Goal: Task Accomplishment & Management: Manage account settings

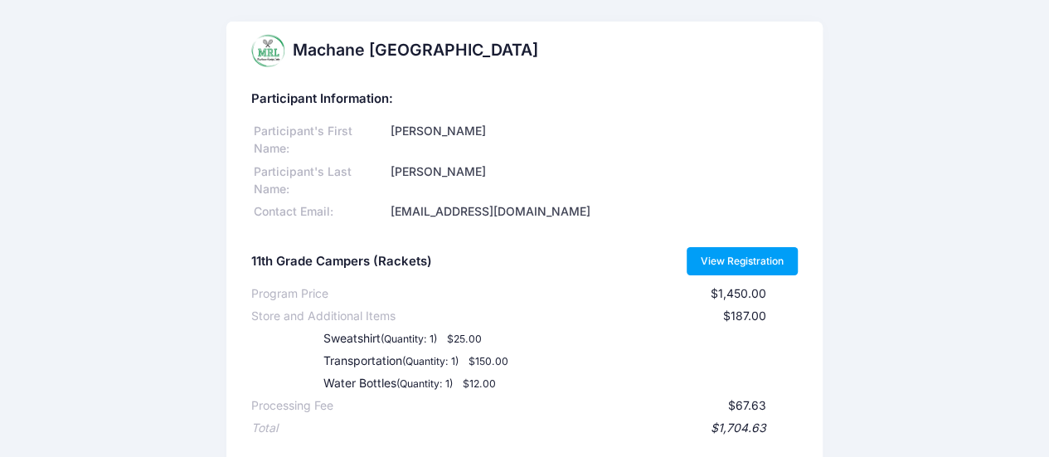
click at [716, 259] on link "View Registration" at bounding box center [742, 261] width 112 height 28
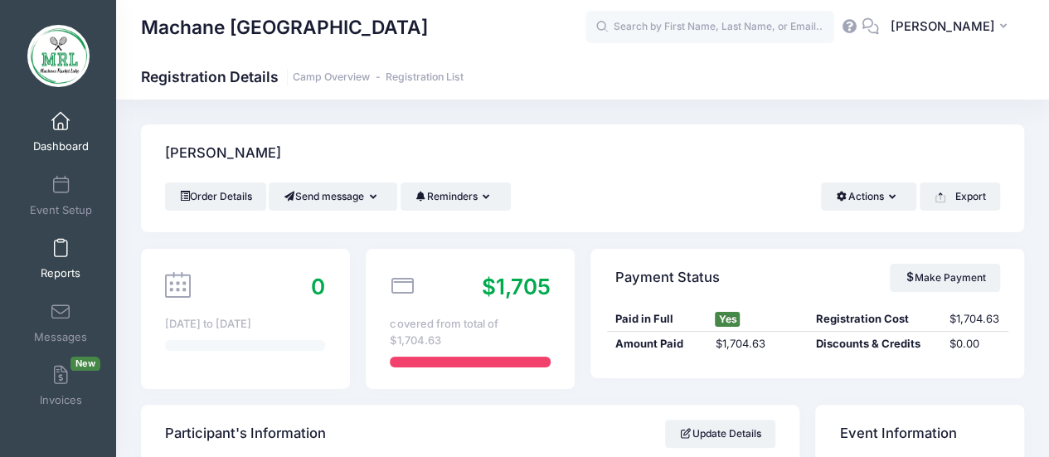
click at [55, 264] on link "Reports" at bounding box center [61, 259] width 79 height 58
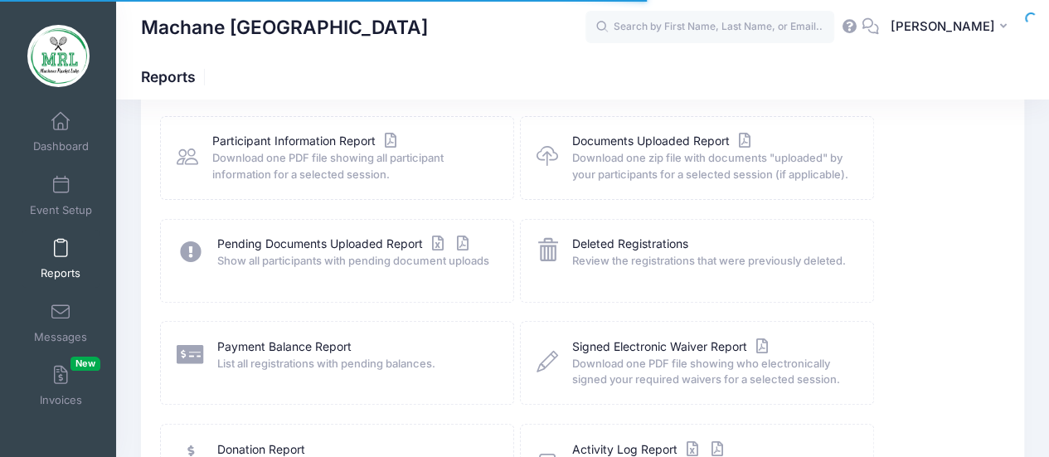
scroll to position [196, 0]
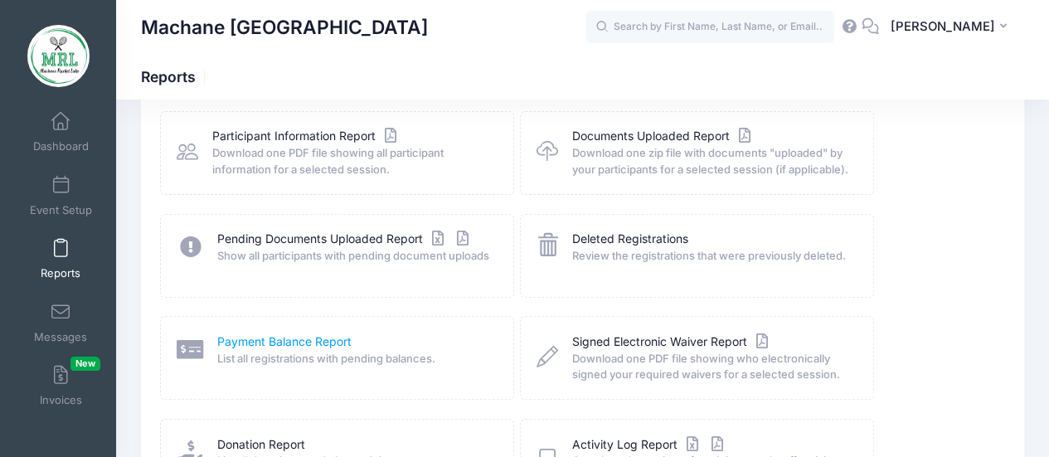
click at [267, 344] on link "Payment Balance Report" at bounding box center [284, 341] width 134 height 17
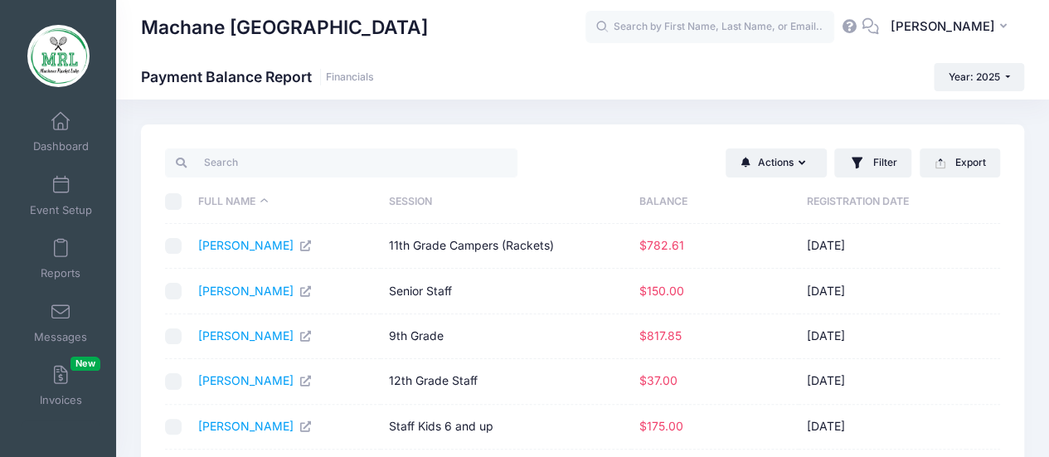
click at [656, 194] on th "Balance" at bounding box center [714, 202] width 167 height 44
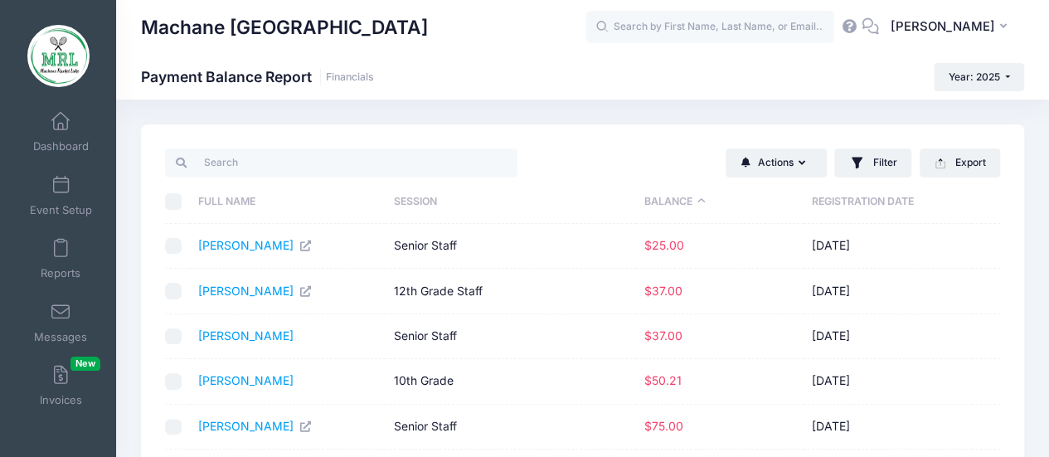
click at [656, 194] on th "Balance" at bounding box center [719, 202] width 167 height 44
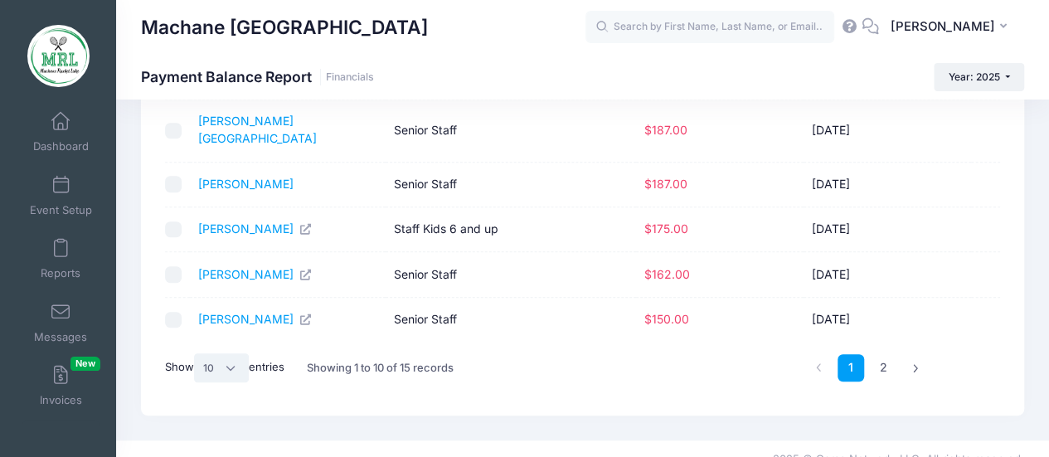
click at [242, 353] on select "All 10 25 50" at bounding box center [221, 367] width 55 height 28
select select "-1"
click at [196, 381] on select "All 10 25 50" at bounding box center [221, 367] width 55 height 28
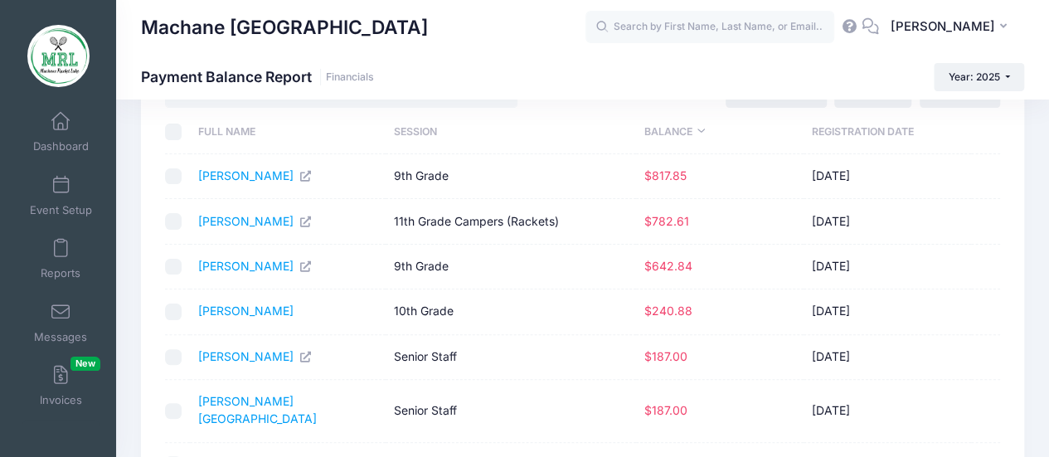
scroll to position [0, 0]
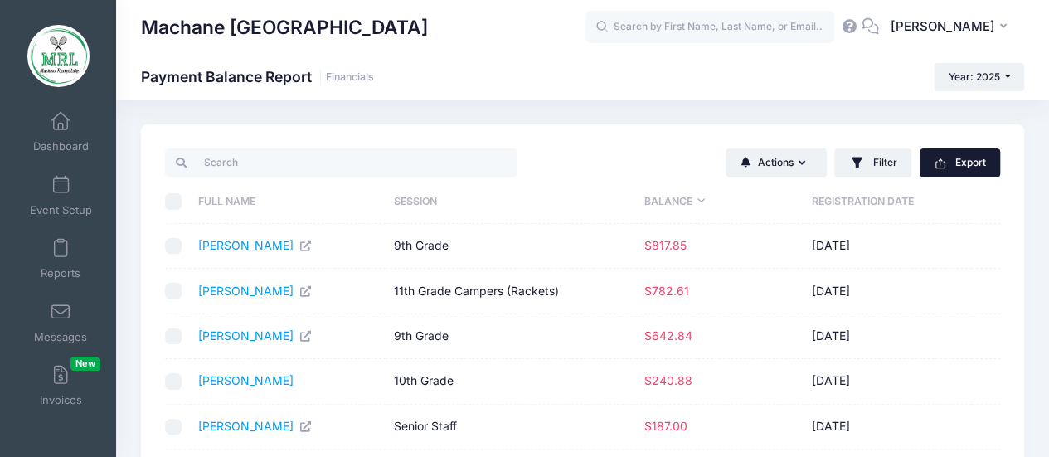
click at [941, 167] on icon "button" at bounding box center [940, 165] width 10 height 7
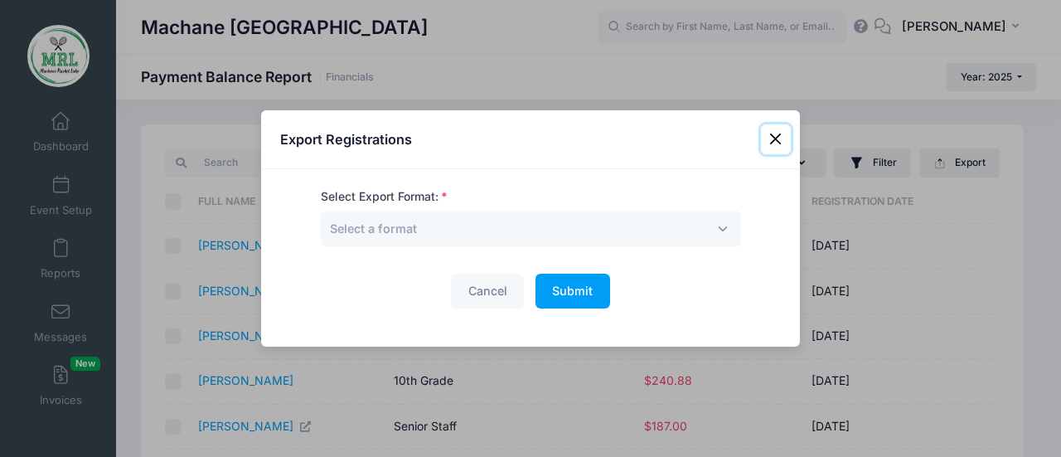
click at [781, 140] on button "Close" at bounding box center [776, 139] width 30 height 30
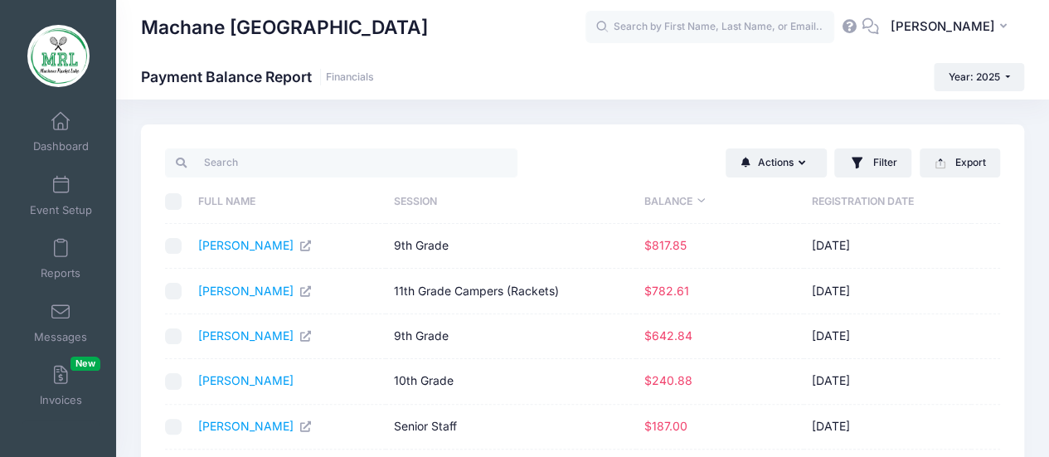
click at [682, 196] on th "Balance" at bounding box center [719, 202] width 167 height 44
click at [950, 158] on button "Export" at bounding box center [959, 162] width 80 height 28
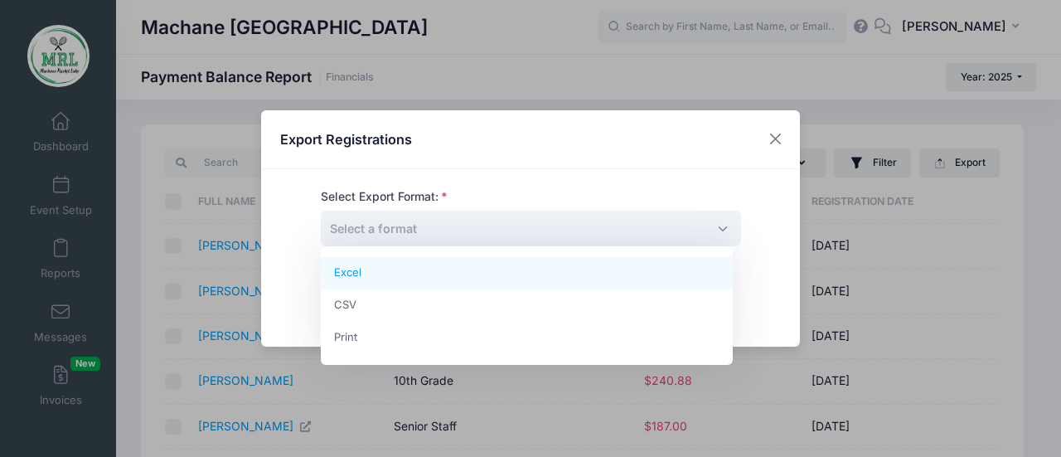
click at [692, 233] on span "Select a format" at bounding box center [531, 229] width 420 height 36
select select "excel"
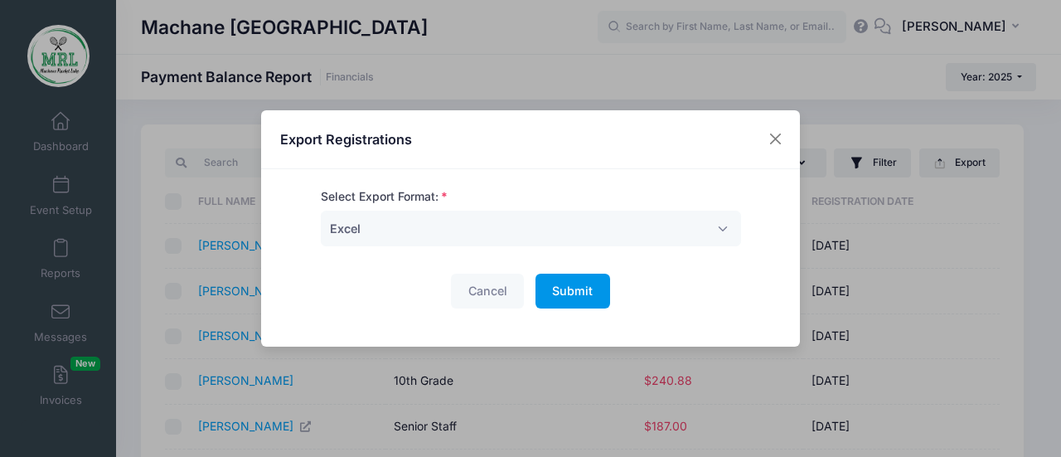
click at [581, 281] on button "Submit Please wait..." at bounding box center [572, 292] width 75 height 36
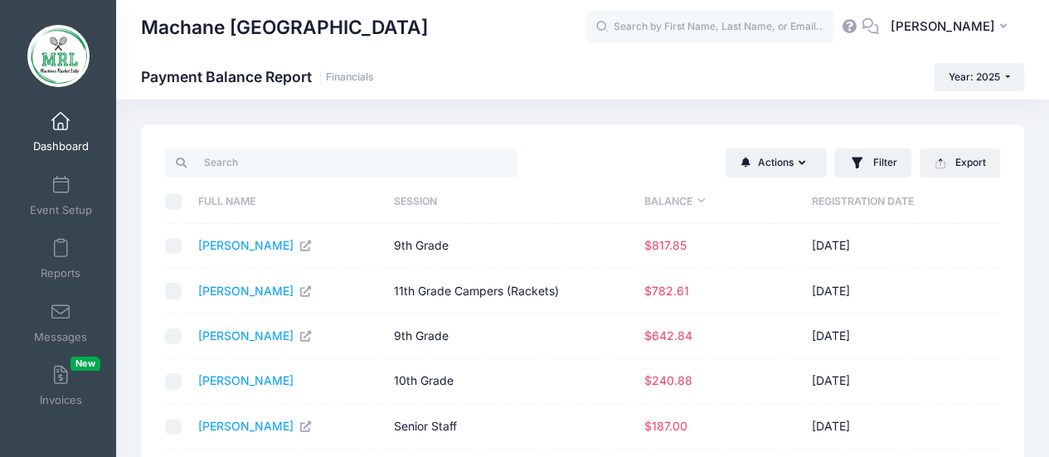
click at [61, 120] on span at bounding box center [61, 122] width 0 height 18
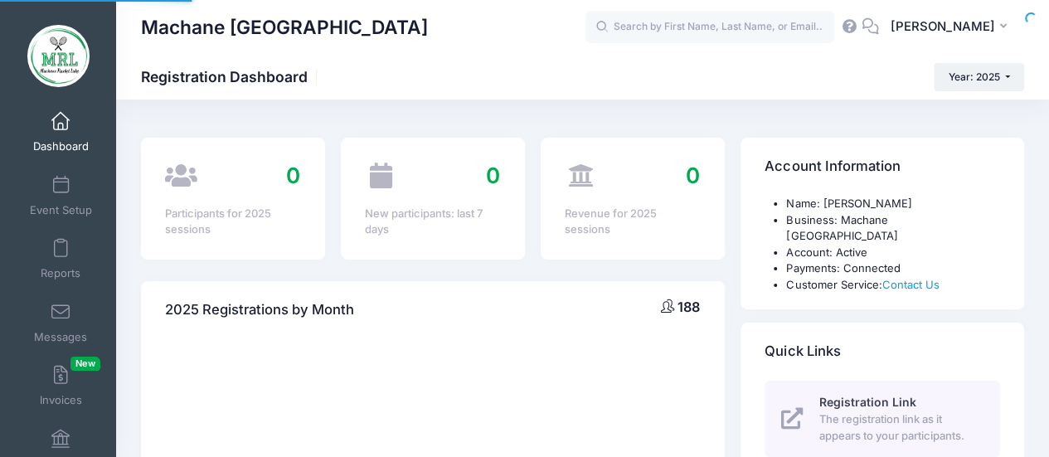
select select
